Goal: Information Seeking & Learning: Learn about a topic

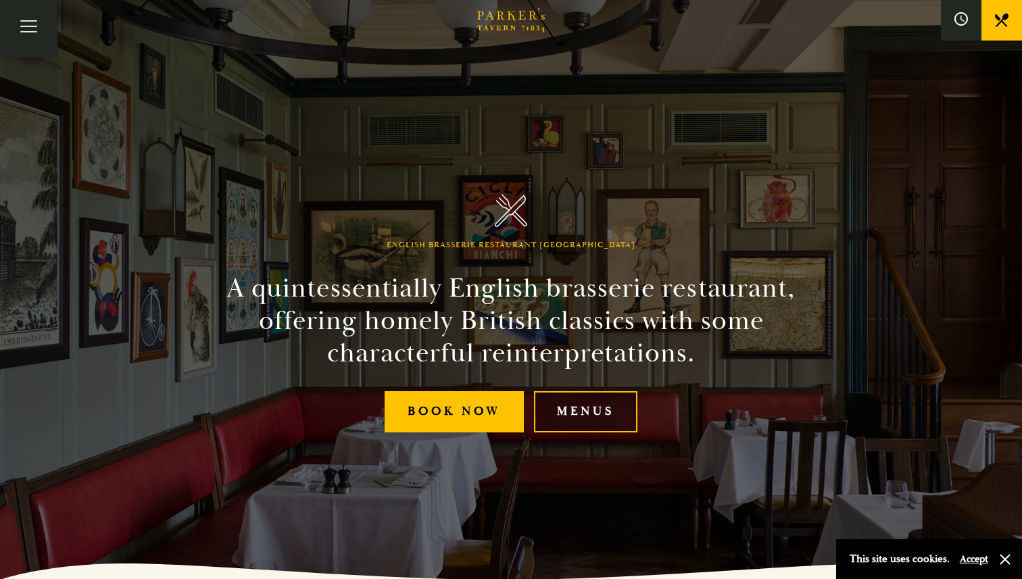
click at [561, 409] on link "Menus" at bounding box center [585, 411] width 103 height 41
click at [590, 416] on link "Menus" at bounding box center [585, 411] width 103 height 41
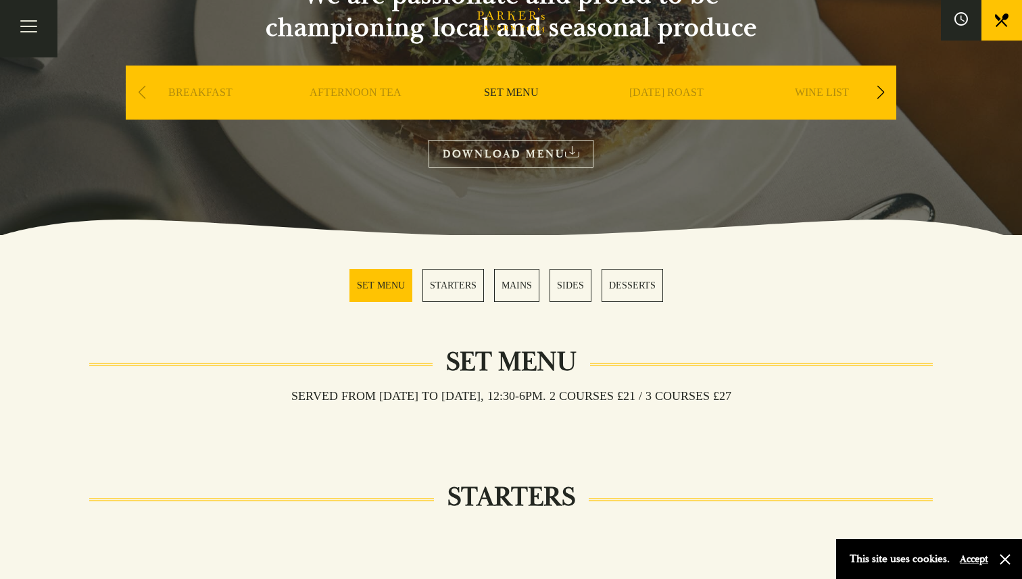
scroll to position [174, 0]
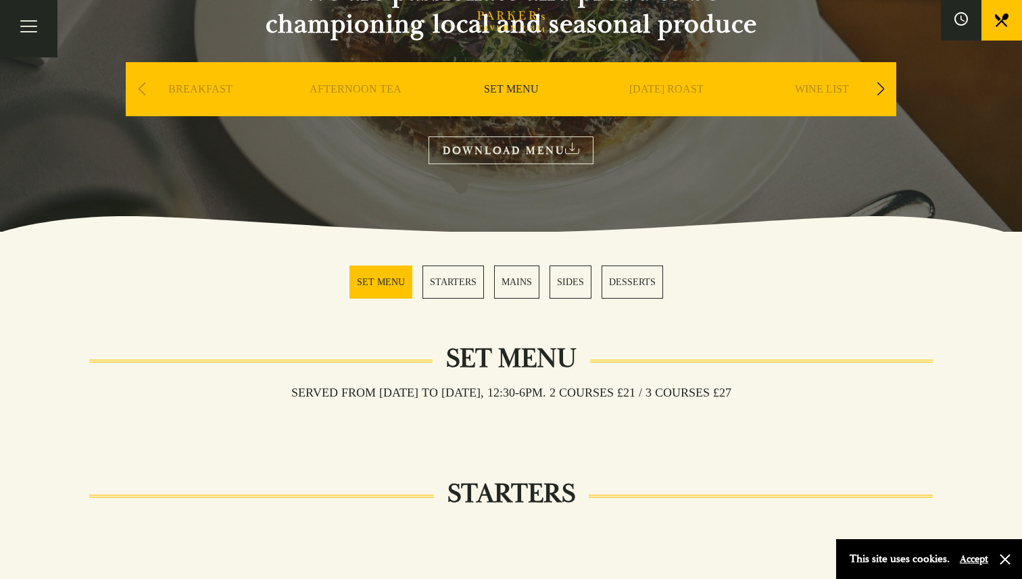
click at [511, 284] on link "MAINS" at bounding box center [516, 282] width 45 height 33
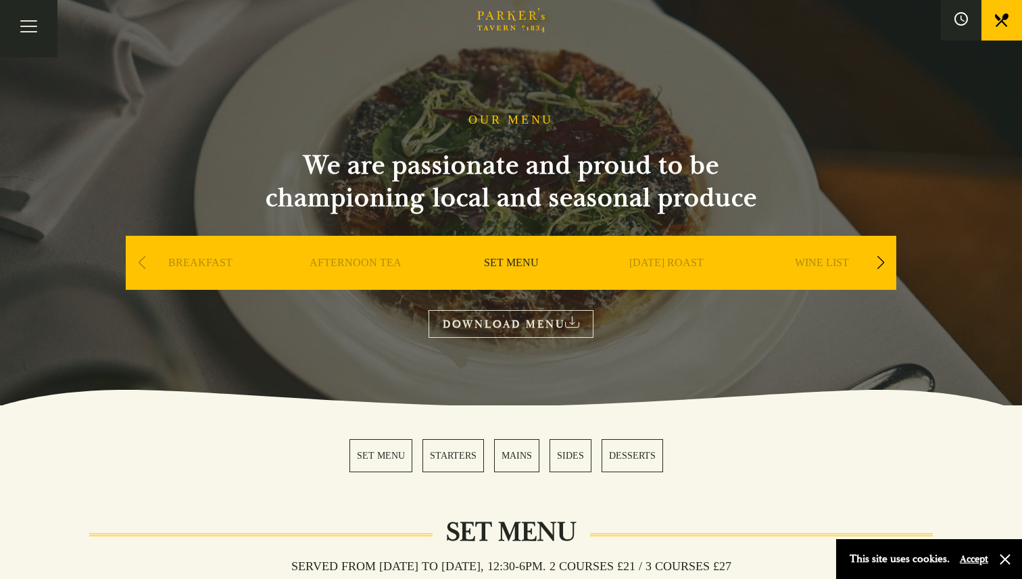
click at [456, 462] on link "STARTERS" at bounding box center [453, 455] width 62 height 33
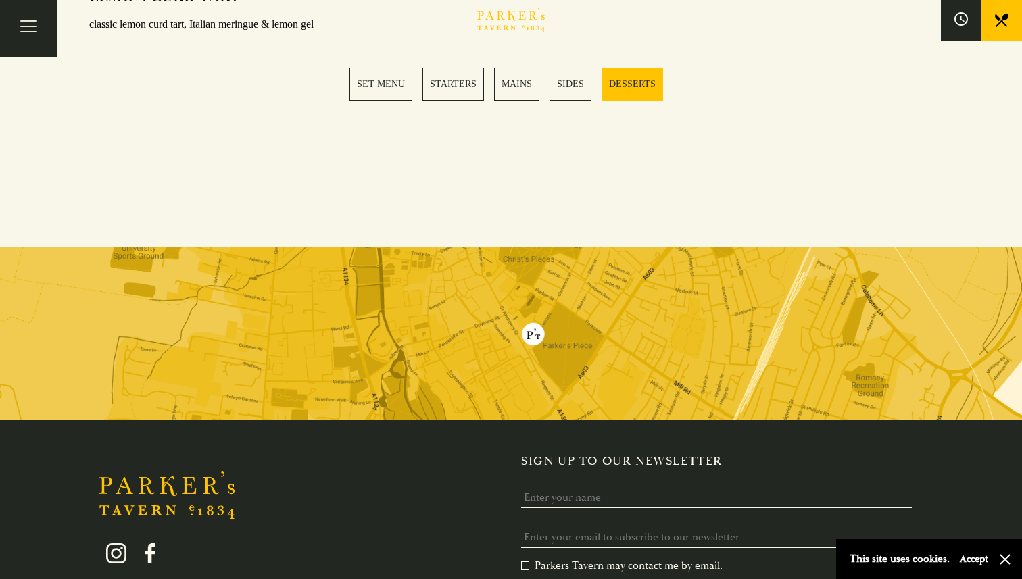
scroll to position [1958, 0]
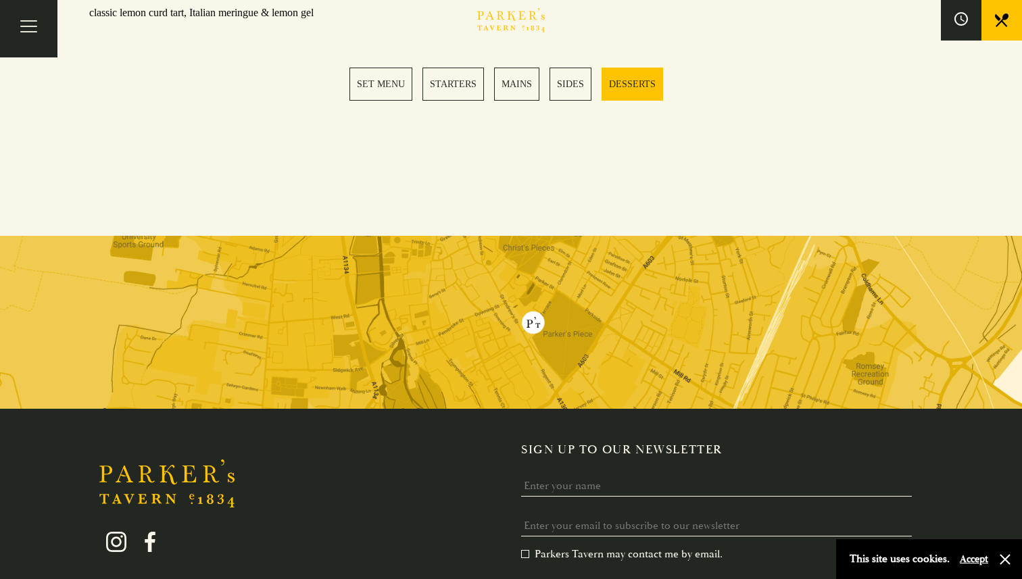
click at [535, 306] on img at bounding box center [511, 322] width 1022 height 173
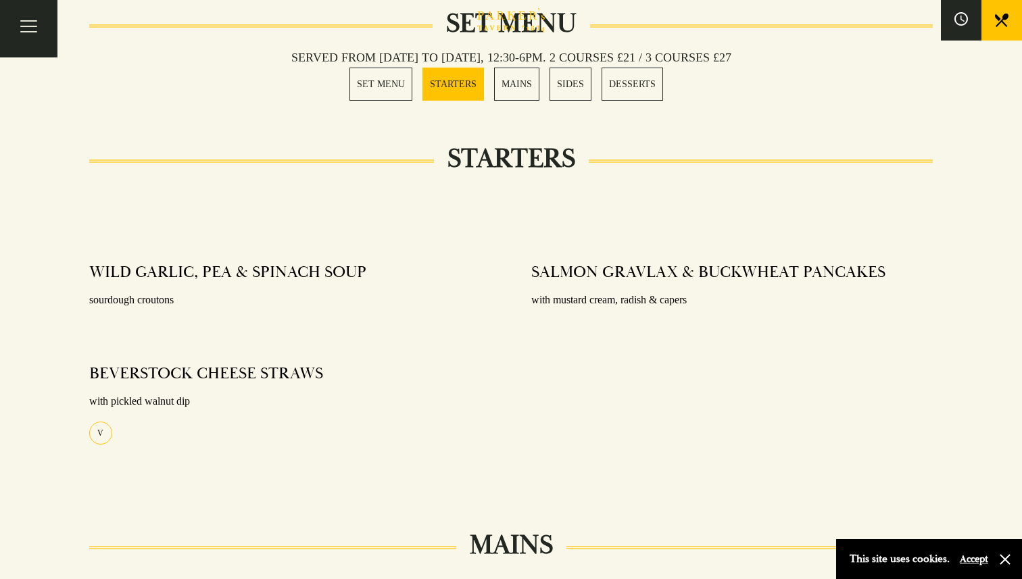
scroll to position [481, 0]
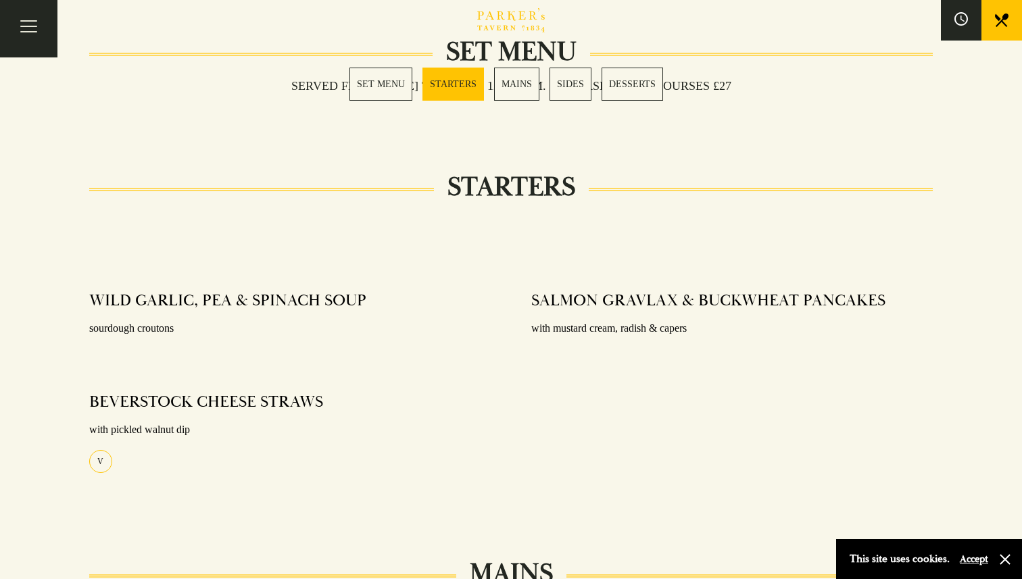
click at [509, 88] on link "MAINS" at bounding box center [516, 84] width 45 height 33
